Goal: Navigation & Orientation: Find specific page/section

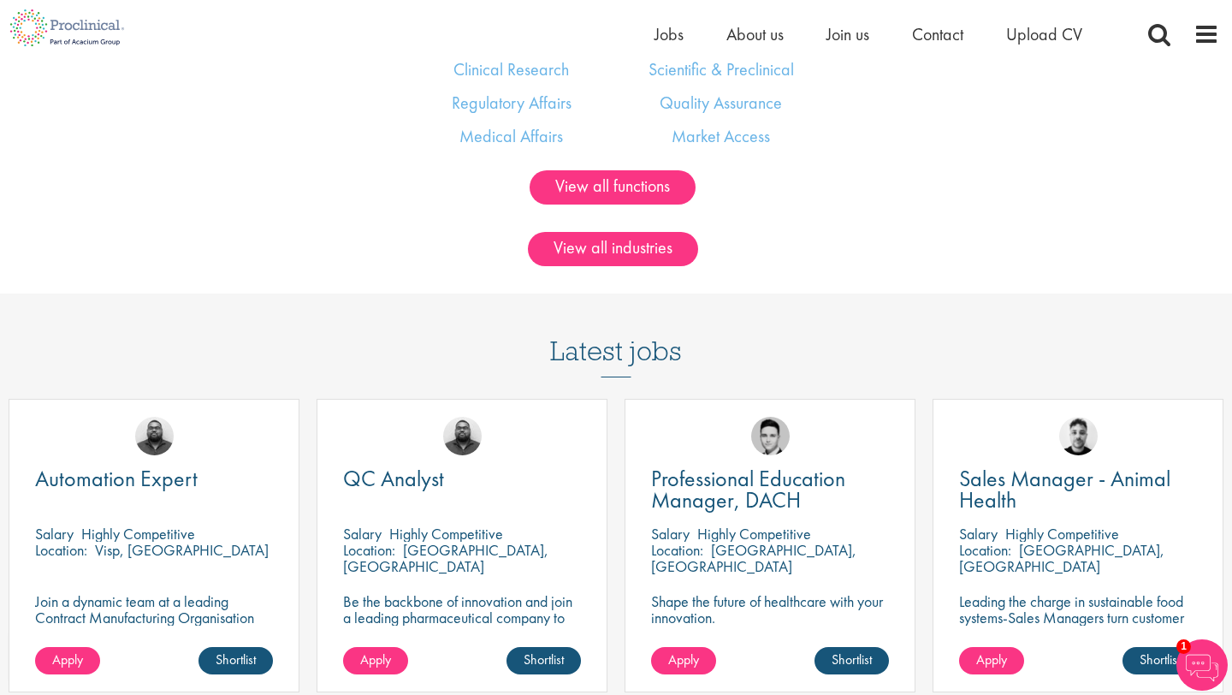
scroll to position [1534, 0]
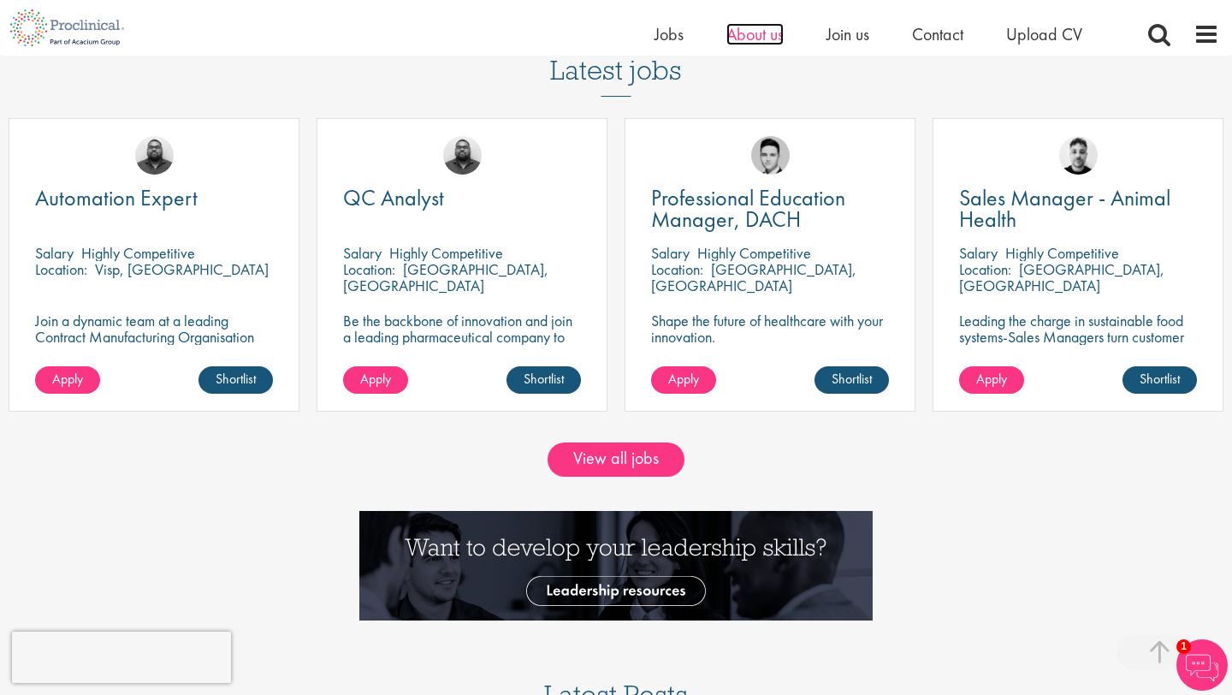
click at [771, 32] on span "About us" at bounding box center [754, 34] width 57 height 22
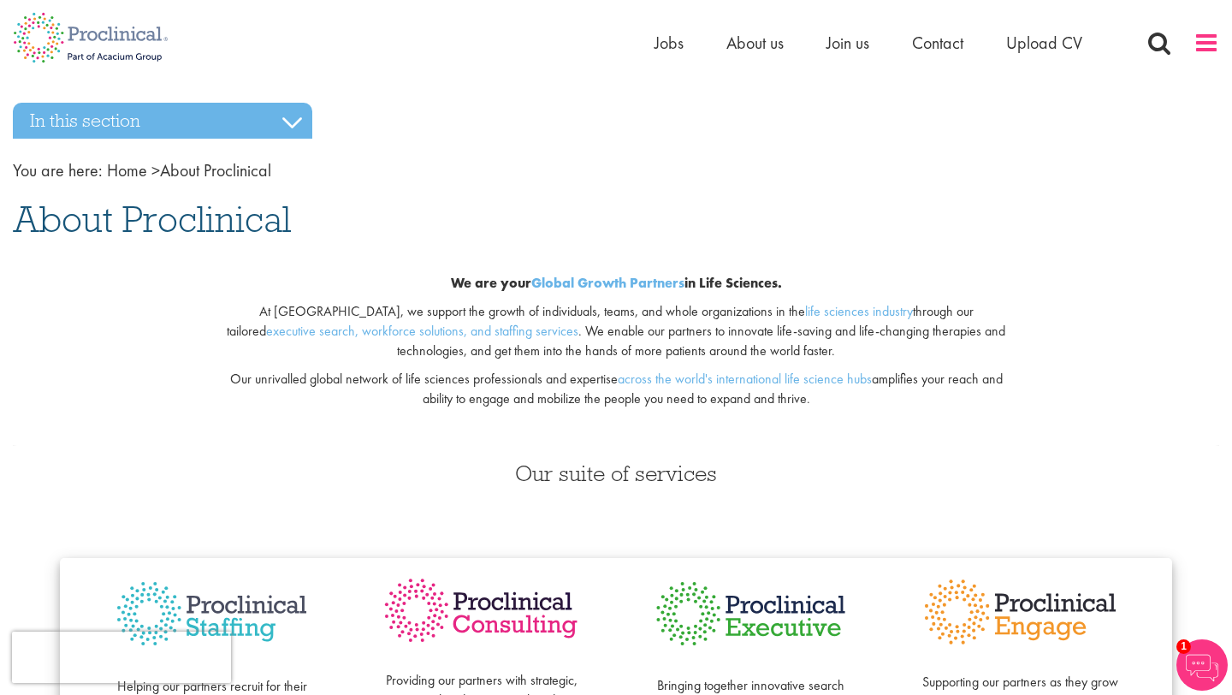
click at [1201, 38] on span at bounding box center [1206, 43] width 26 height 26
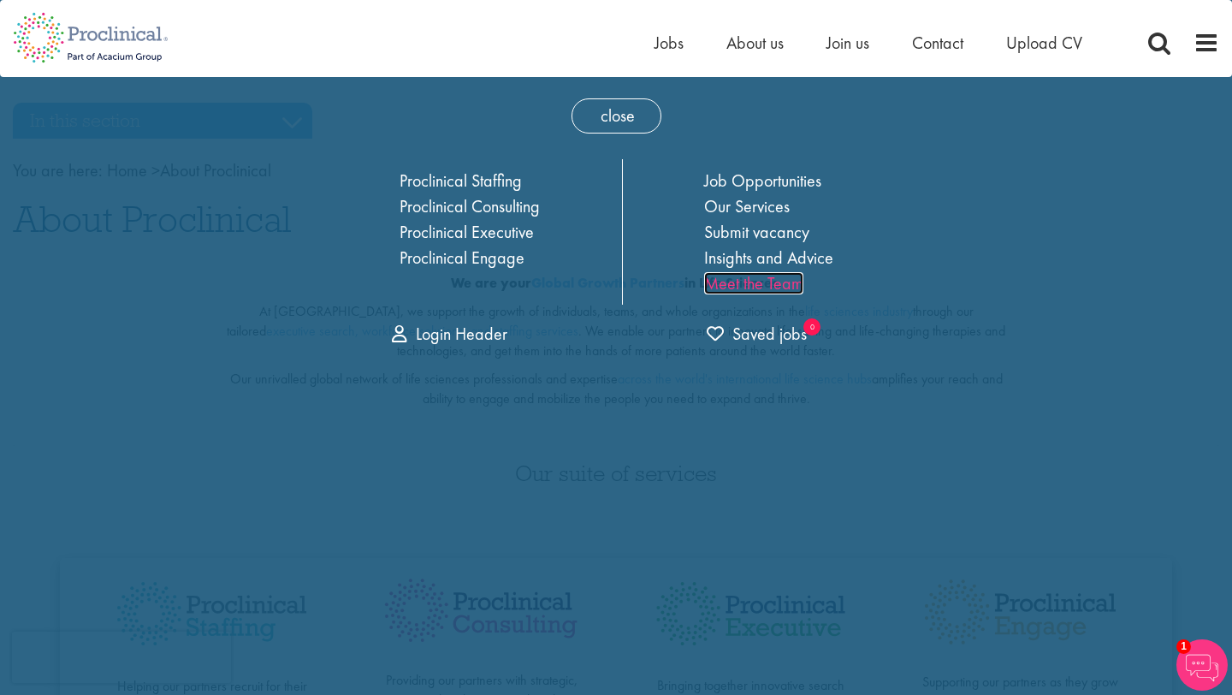
click at [737, 276] on link "Meet the Team" at bounding box center [753, 283] width 99 height 22
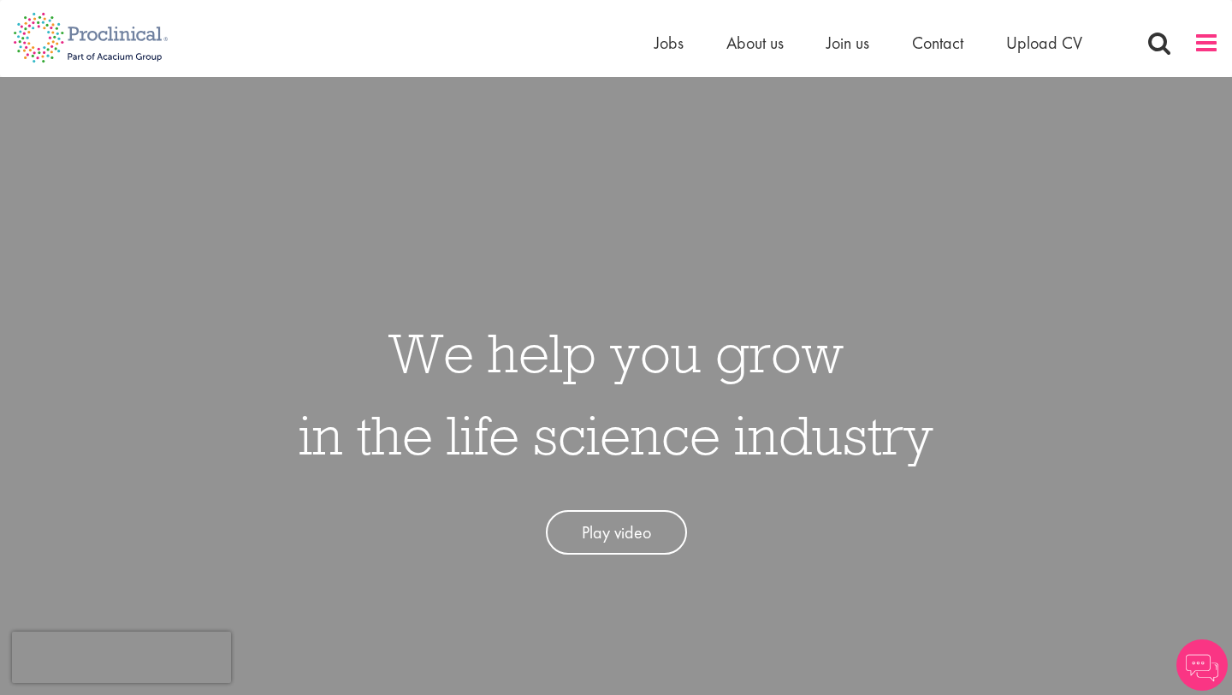
click at [1197, 48] on span at bounding box center [1206, 43] width 26 height 26
